Goal: Information Seeking & Learning: Learn about a topic

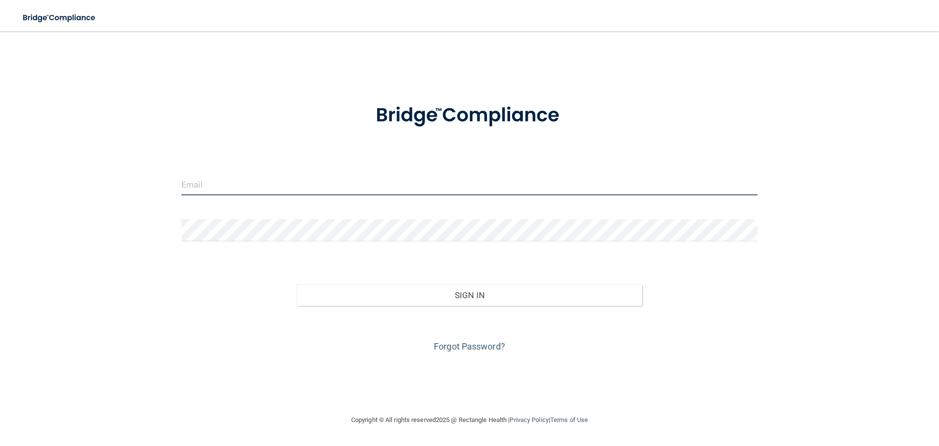
click at [202, 188] on input "email" at bounding box center [469, 184] width 576 height 22
type input "f"
type input "[EMAIL_ADDRESS][DOMAIN_NAME]"
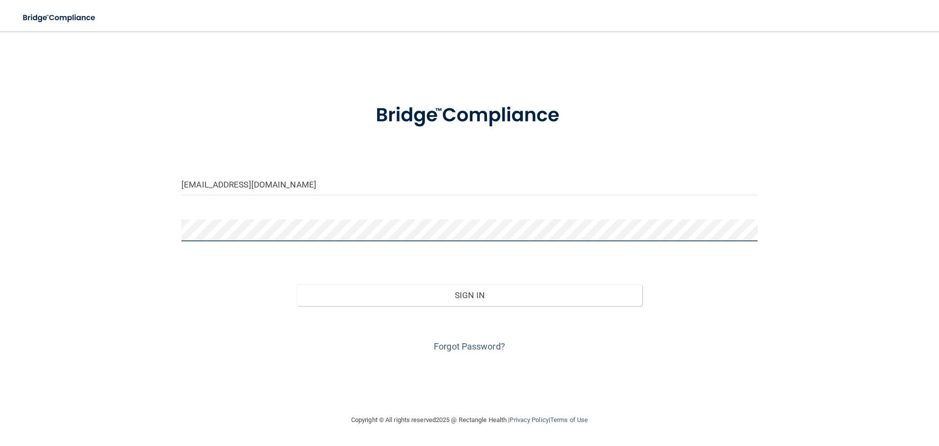
click at [297, 284] on button "Sign In" at bounding box center [470, 295] width 346 height 22
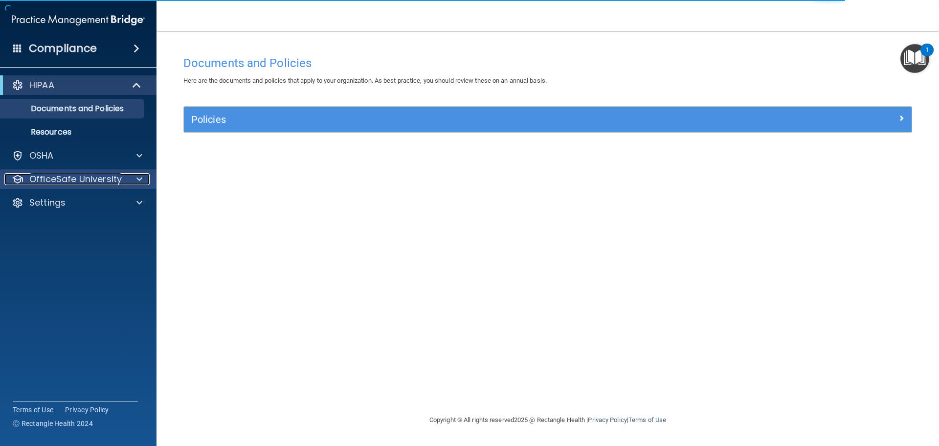
click at [142, 178] on div at bounding box center [138, 179] width 24 height 12
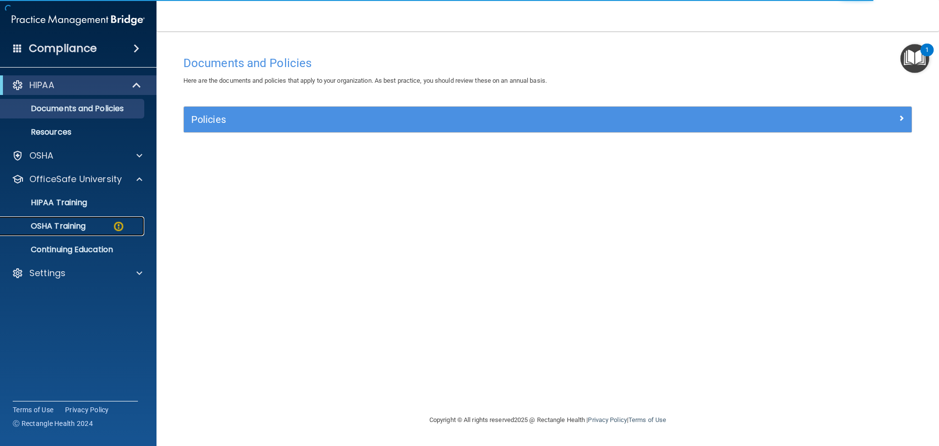
click at [59, 223] on p "OSHA Training" at bounding box center [45, 226] width 79 height 10
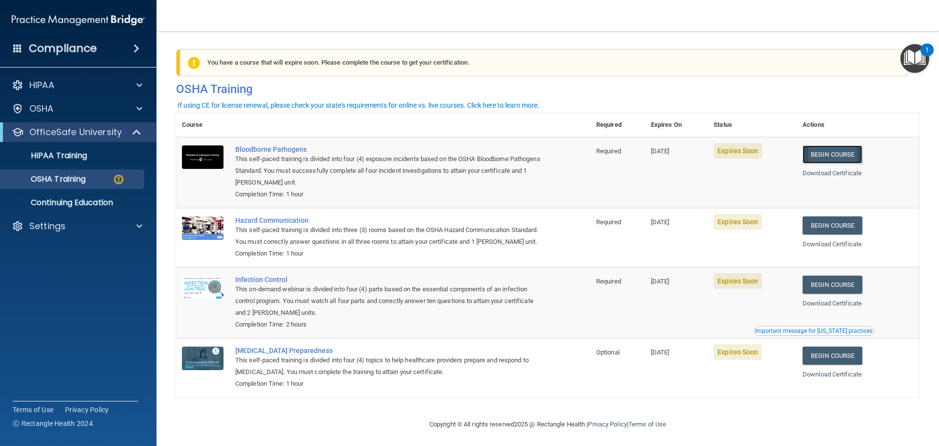
click at [829, 152] on link "Begin Course" at bounding box center [833, 154] width 60 height 18
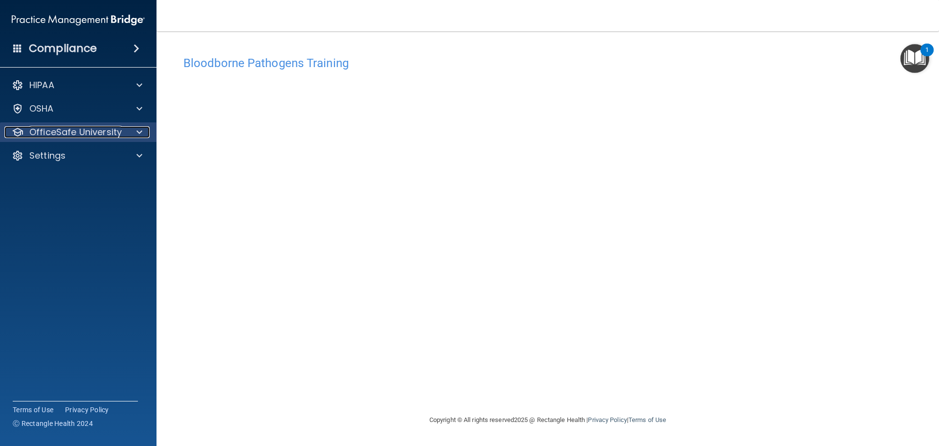
click at [43, 130] on p "OfficeSafe University" at bounding box center [75, 132] width 92 height 12
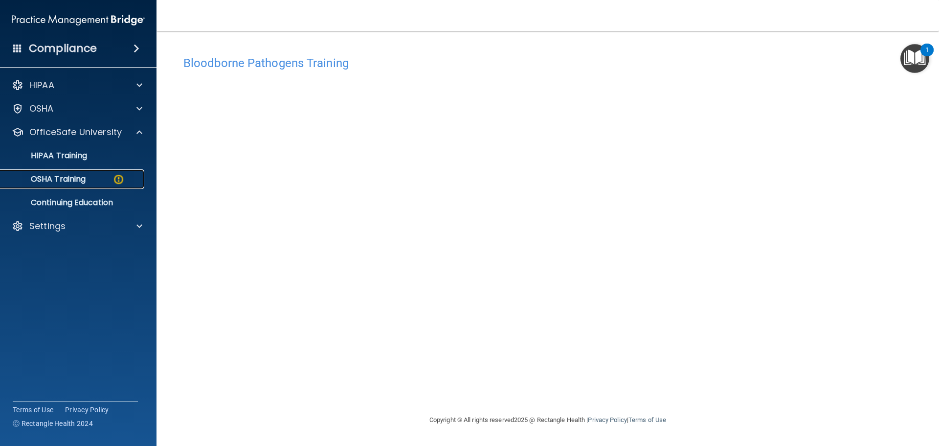
click at [66, 174] on p "OSHA Training" at bounding box center [45, 179] width 79 height 10
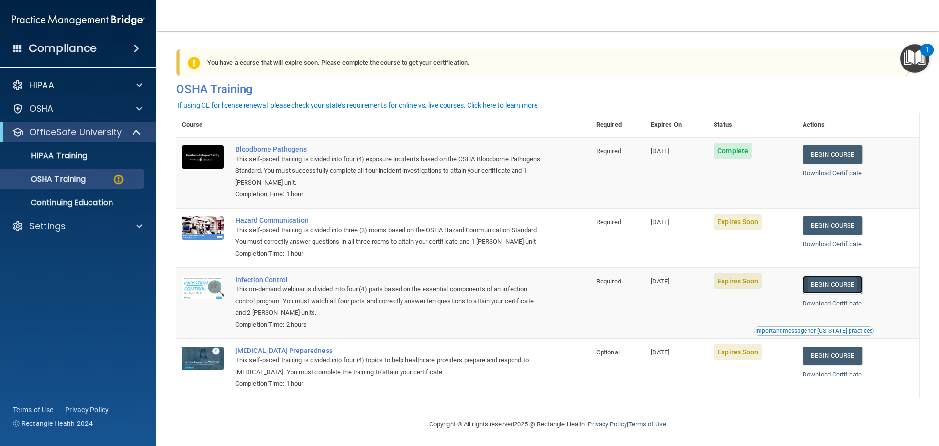
click at [836, 293] on link "Begin Course" at bounding box center [833, 284] width 60 height 18
